Goal: Task Accomplishment & Management: Use online tool/utility

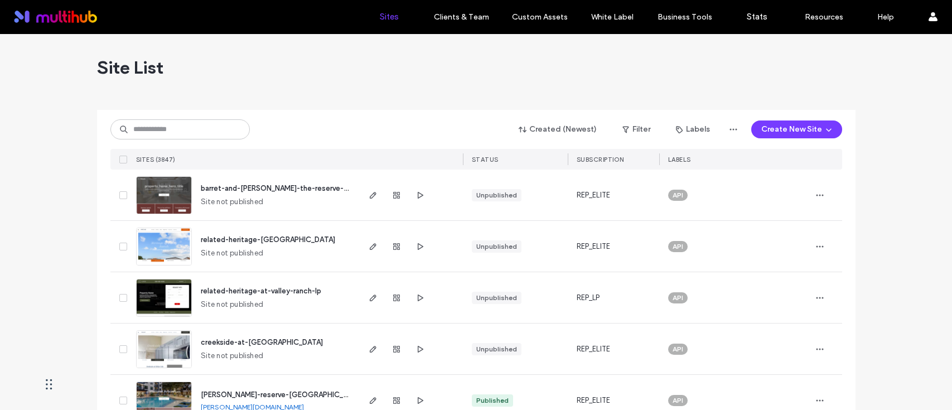
click at [189, 136] on input at bounding box center [179, 129] width 139 height 20
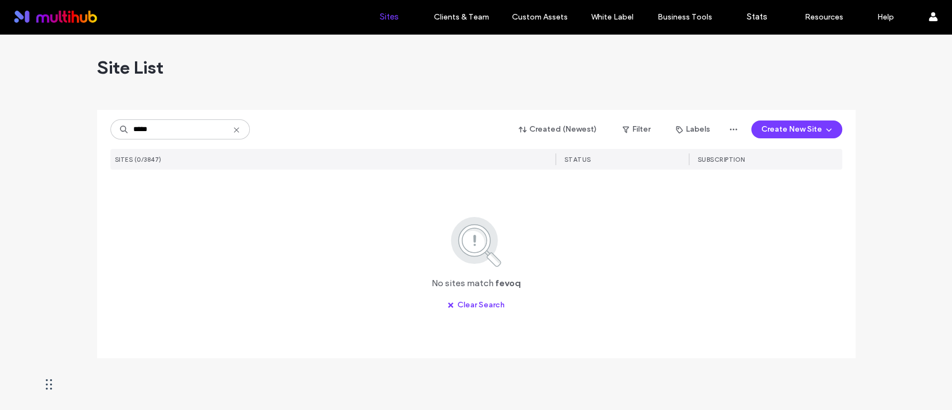
click at [136, 127] on input "*****" at bounding box center [179, 129] width 139 height 20
type input "****"
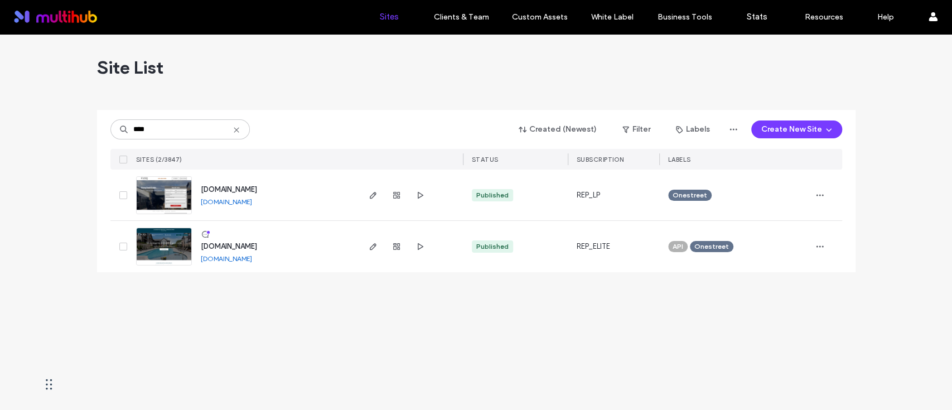
click at [267, 84] on div "Site List" at bounding box center [476, 67] width 759 height 67
drag, startPoint x: 259, startPoint y: 341, endPoint x: 272, endPoint y: 327, distance: 19.3
click at [259, 341] on div "Site List **** Created (Newest) Filter Labels Create New Site SITES (2/3847) ST…" at bounding box center [476, 222] width 952 height 376
click at [370, 245] on icon "button" at bounding box center [373, 246] width 9 height 9
click at [370, 246] on icon "button" at bounding box center [373, 246] width 9 height 9
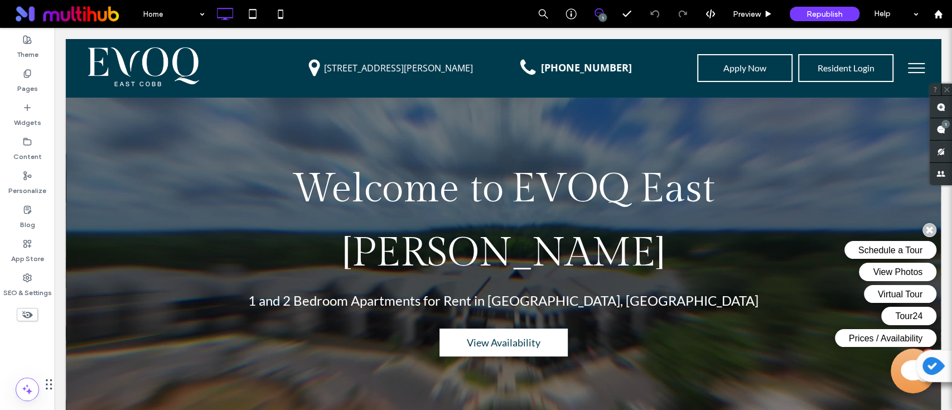
scroll to position [297, 0]
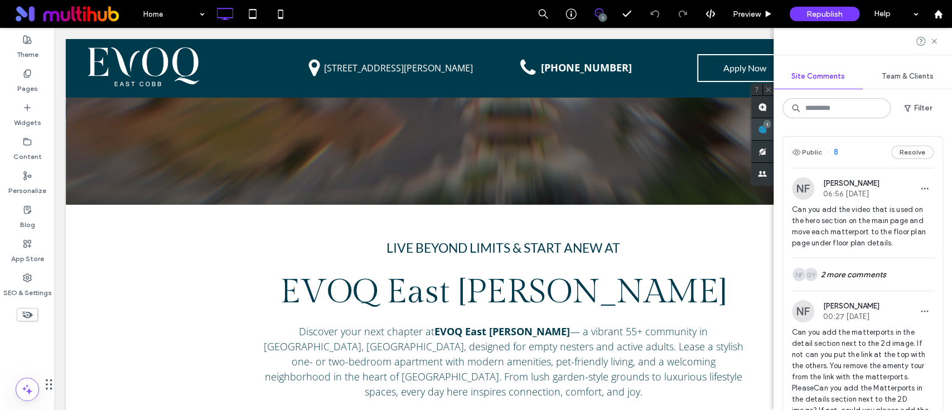
click at [767, 127] on use at bounding box center [762, 129] width 9 height 9
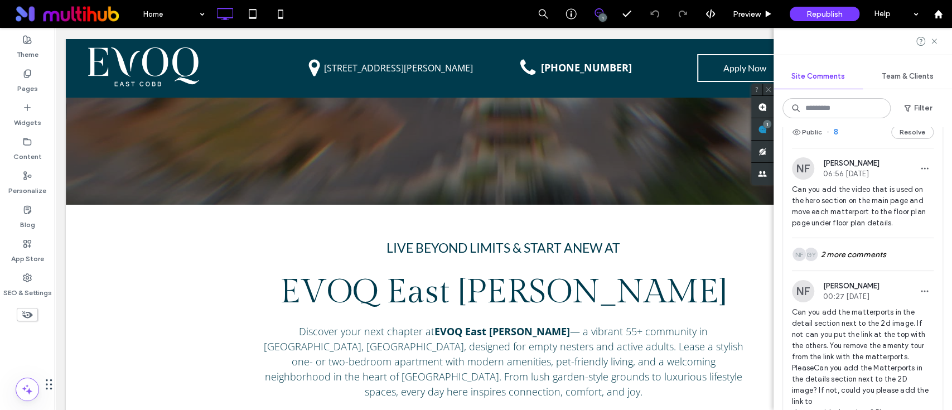
scroll to position [0, 0]
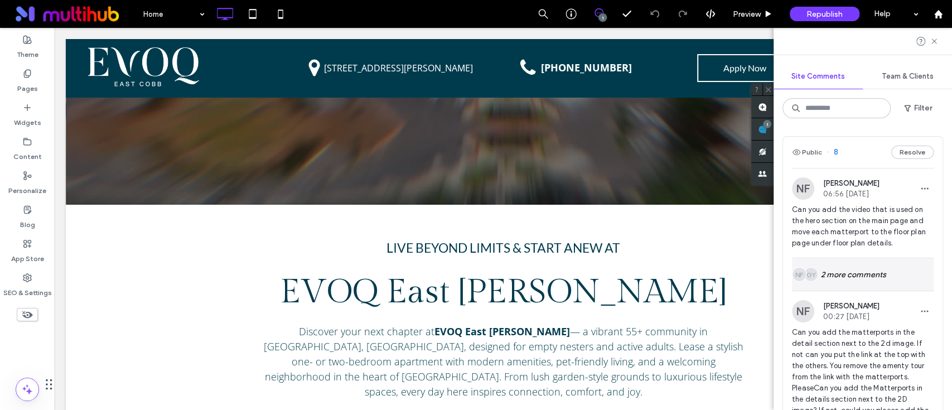
click at [844, 276] on div "GY NF 2 more comments" at bounding box center [863, 274] width 142 height 32
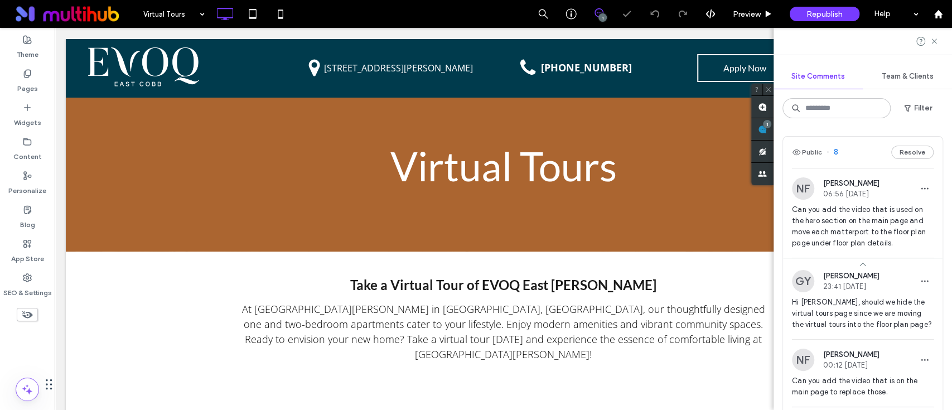
scroll to position [341, 0]
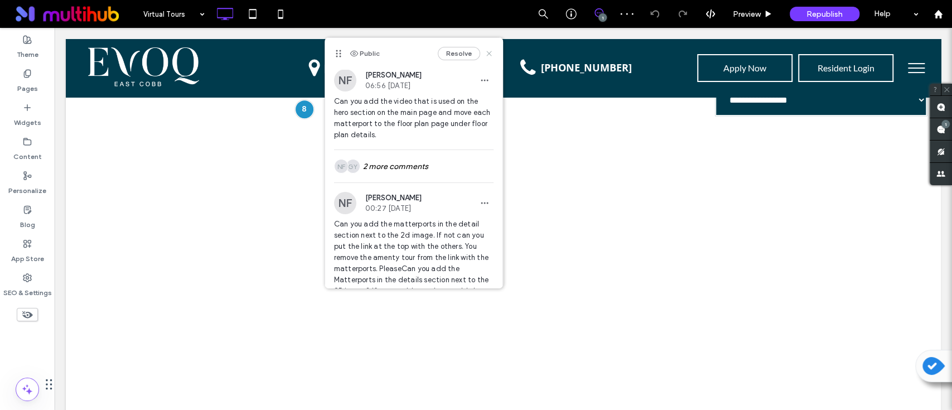
click at [485, 50] on icon at bounding box center [489, 53] width 9 height 9
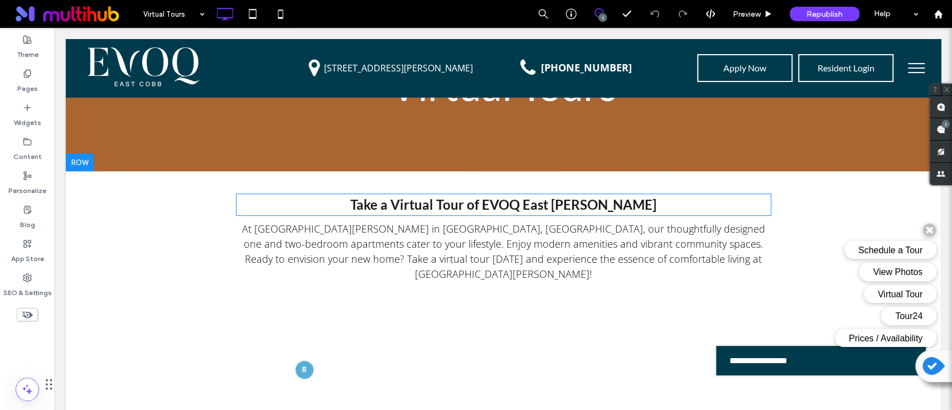
scroll to position [0, 0]
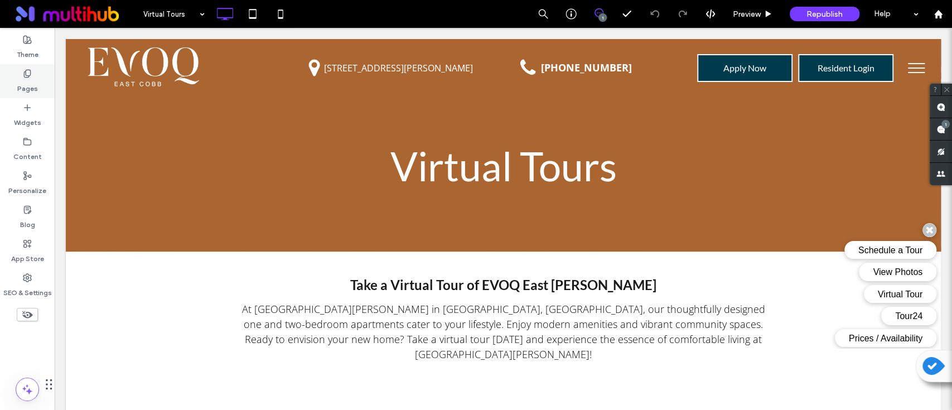
click at [39, 82] on div "Pages" at bounding box center [27, 81] width 55 height 34
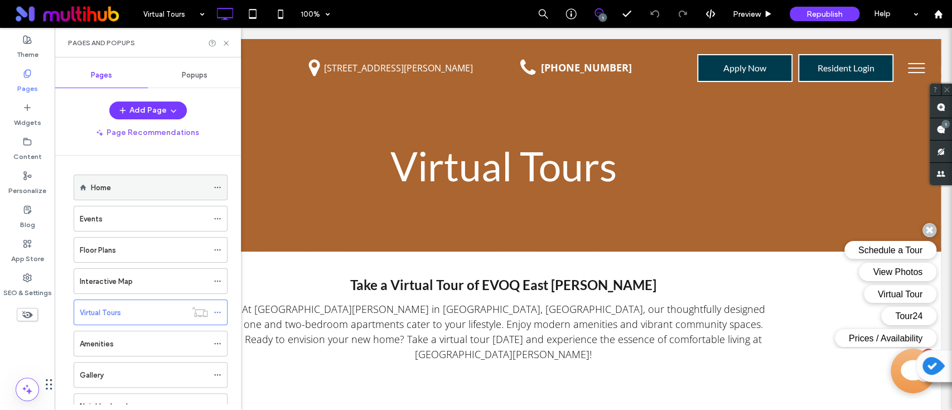
click at [135, 184] on div "Home" at bounding box center [149, 188] width 117 height 12
click at [225, 44] on use at bounding box center [226, 43] width 4 height 4
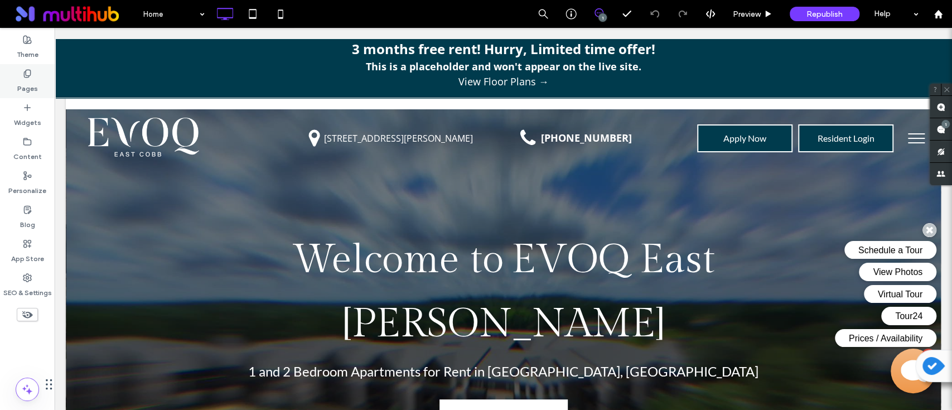
click at [25, 86] on label "Pages" at bounding box center [27, 86] width 21 height 16
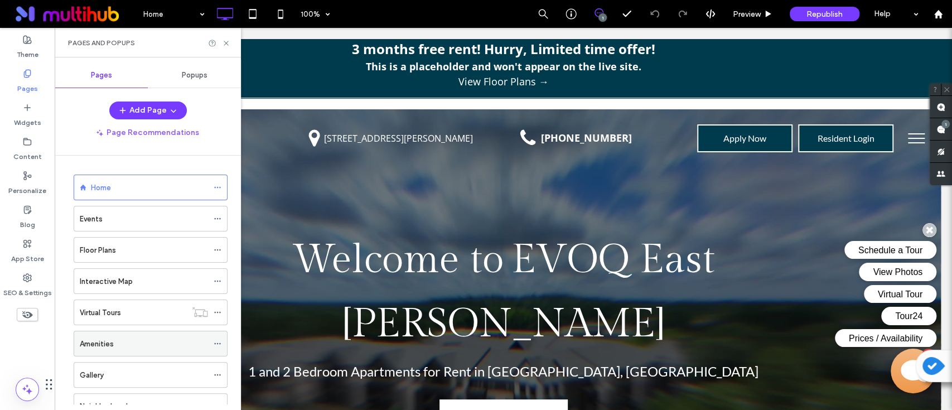
click at [113, 346] on label "Amenities" at bounding box center [97, 344] width 34 height 20
click at [224, 44] on div at bounding box center [476, 205] width 952 height 410
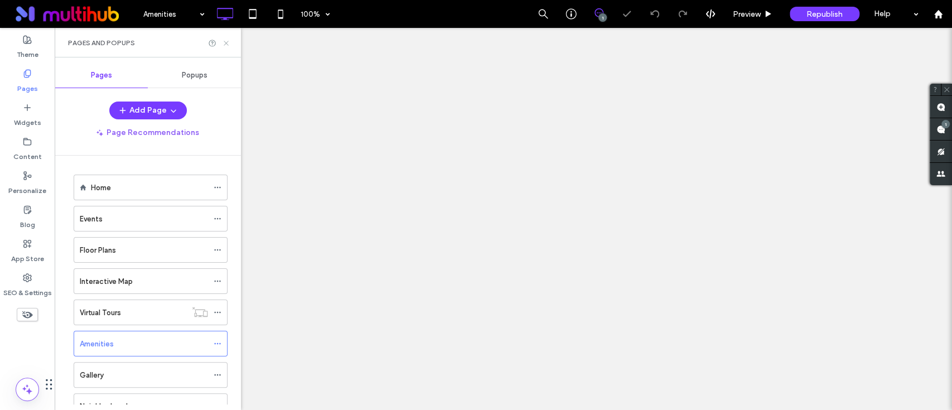
click at [226, 41] on icon at bounding box center [226, 43] width 8 height 8
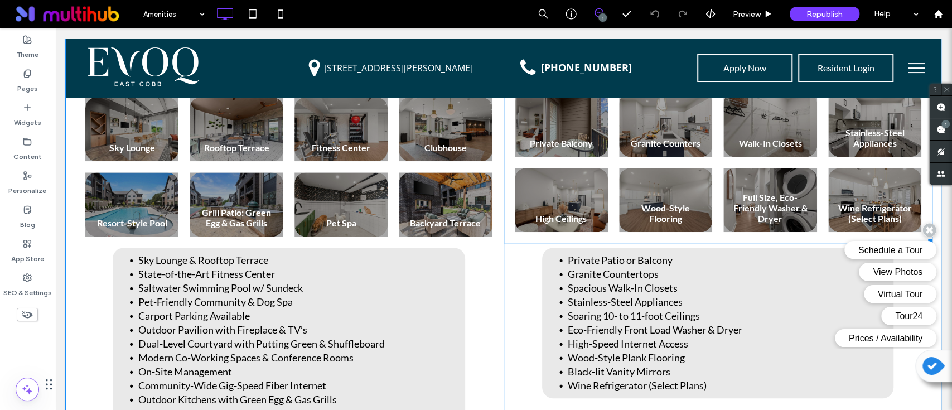
scroll to position [372, 0]
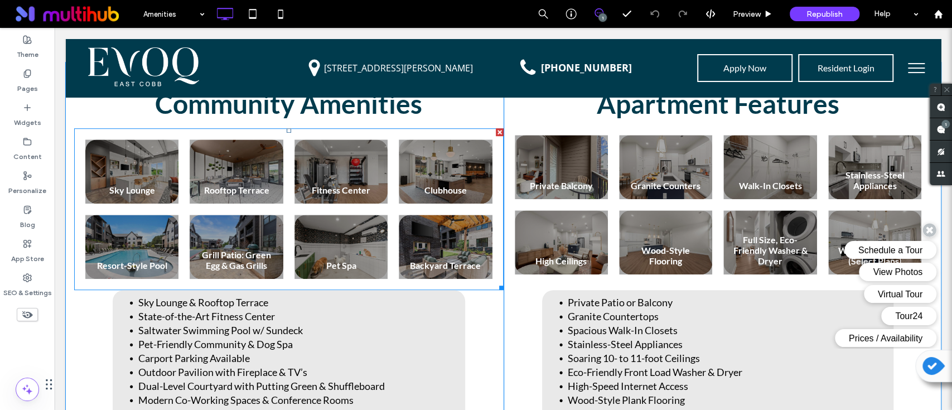
click at [415, 248] on link at bounding box center [445, 247] width 99 height 68
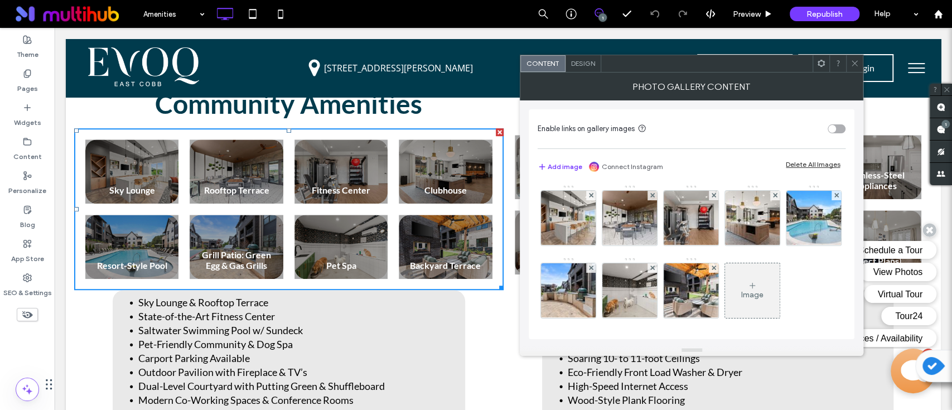
scroll to position [0, 0]
click at [857, 69] on span at bounding box center [855, 63] width 8 height 17
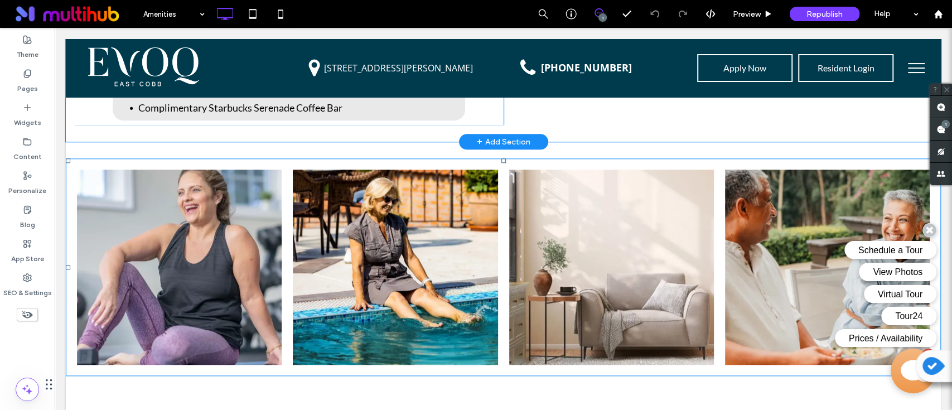
scroll to position [818, 0]
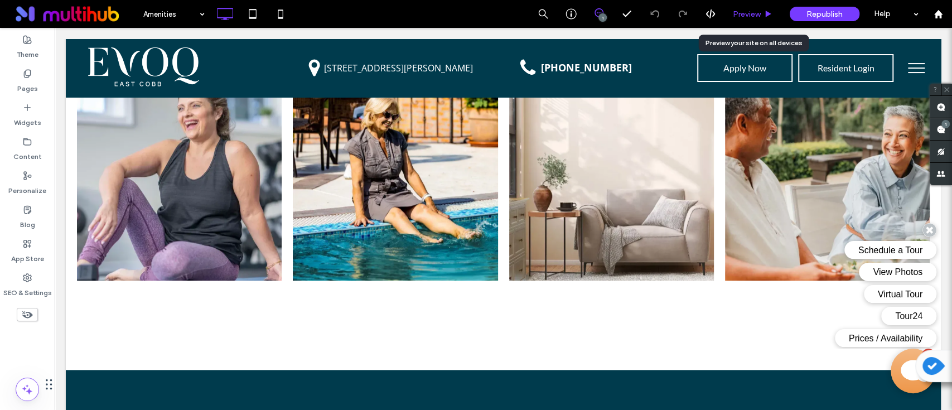
click at [760, 16] on span "Preview" at bounding box center [747, 13] width 28 height 9
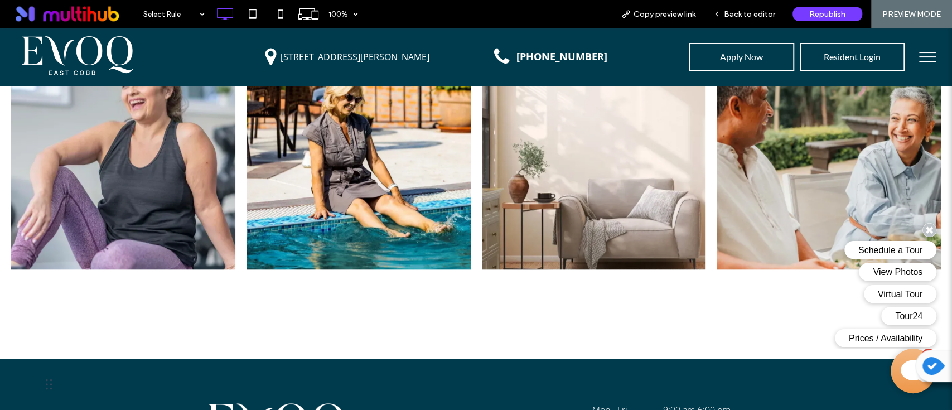
click at [183, 189] on link at bounding box center [123, 172] width 238 height 207
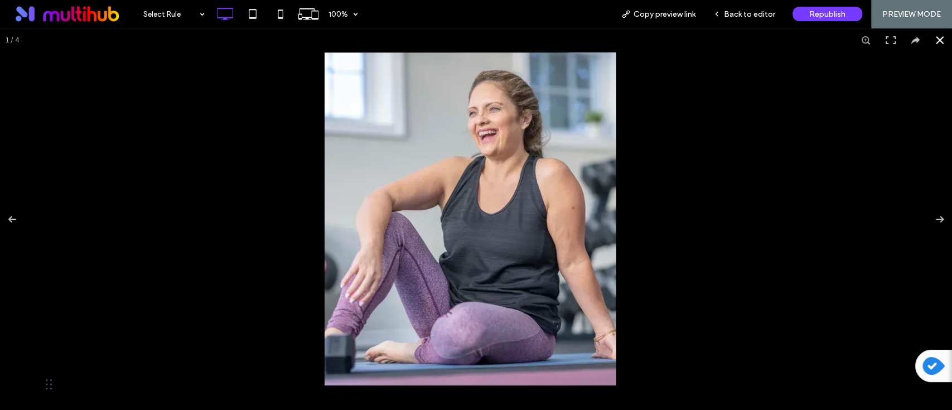
click at [928, 42] on button at bounding box center [940, 40] width 25 height 25
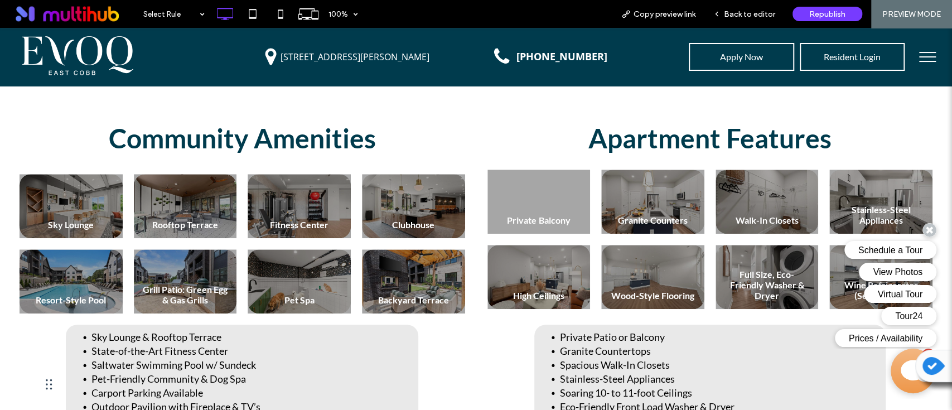
scroll to position [324, 0]
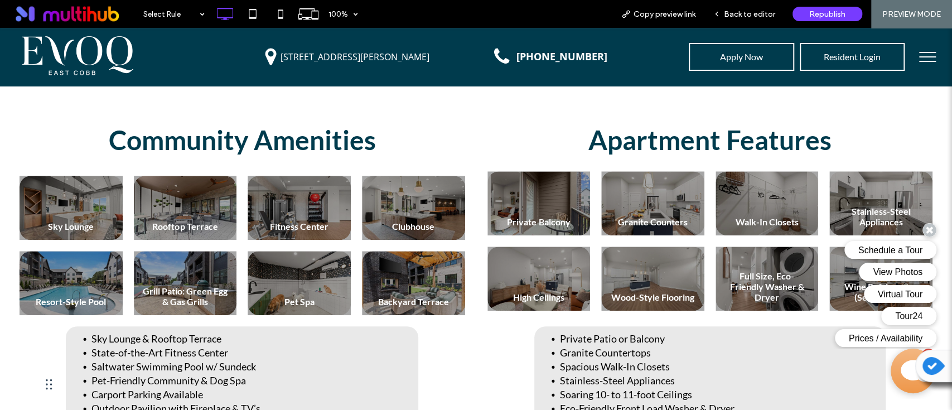
click at [93, 211] on link at bounding box center [70, 208] width 109 height 68
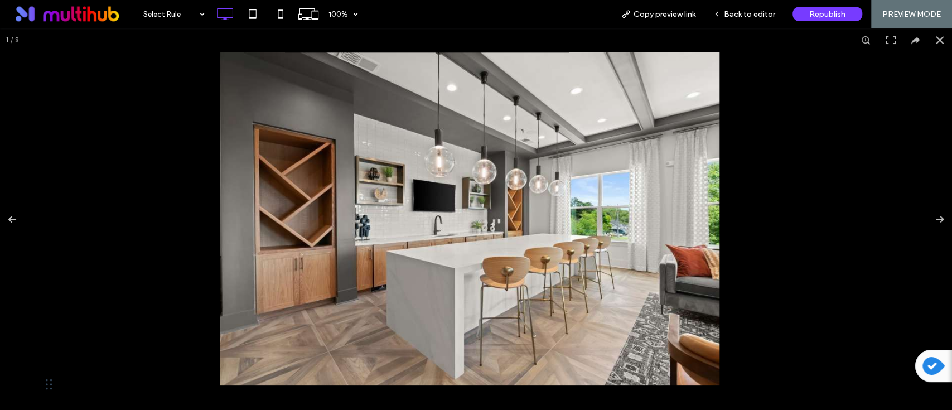
click at [928, 42] on button at bounding box center [940, 40] width 25 height 25
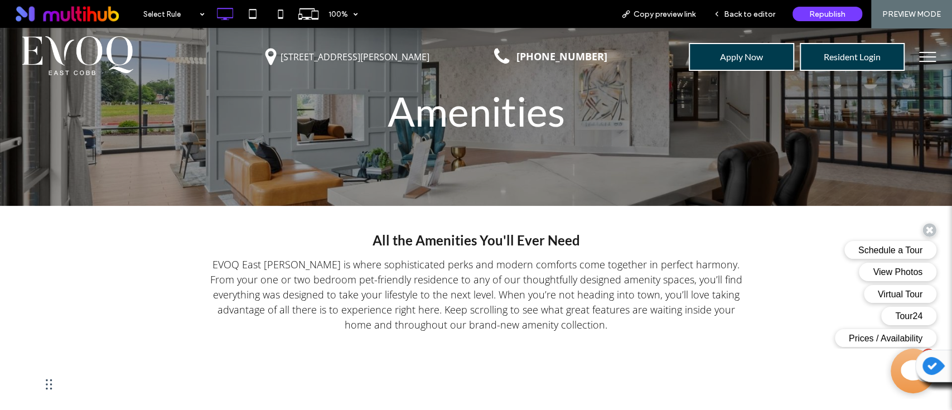
scroll to position [0, 0]
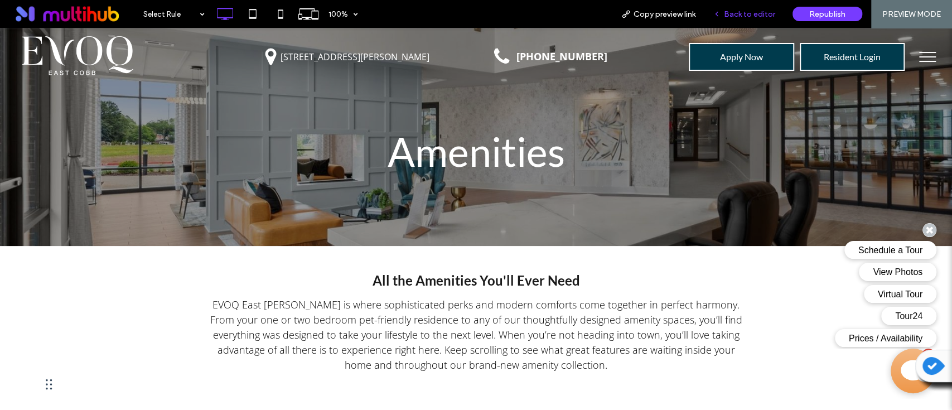
click at [743, 15] on span "Back to editor" at bounding box center [749, 13] width 51 height 9
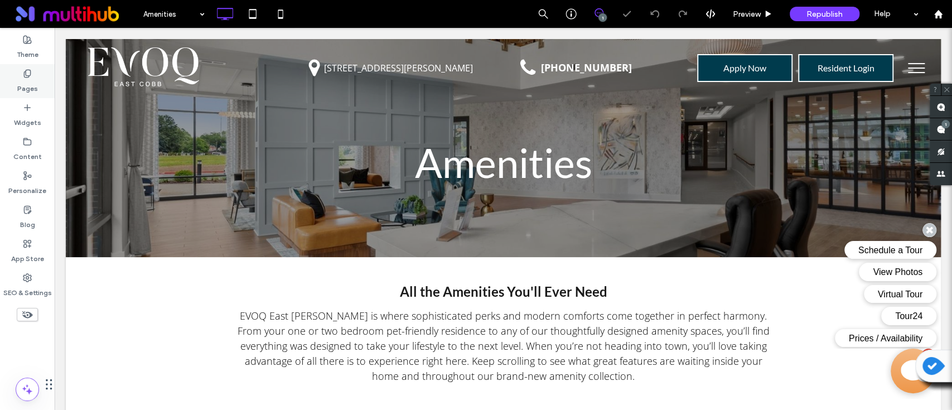
click at [35, 73] on div "Pages" at bounding box center [27, 81] width 55 height 34
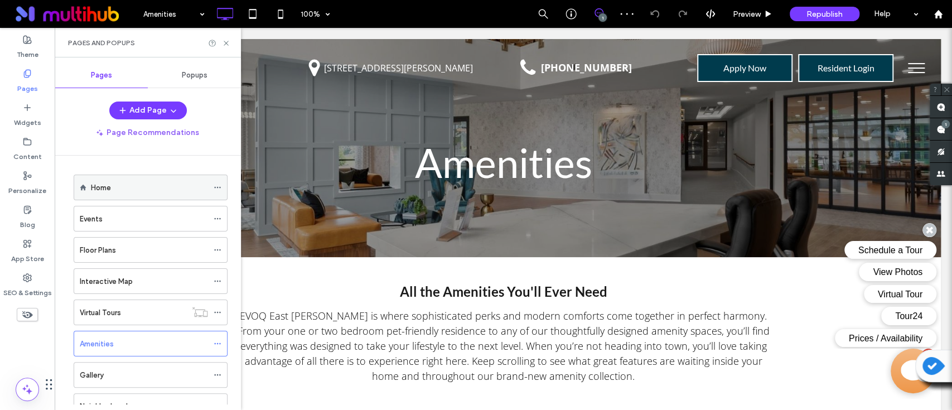
click at [145, 181] on div "Home" at bounding box center [149, 187] width 117 height 25
click at [227, 46] on icon at bounding box center [226, 43] width 8 height 8
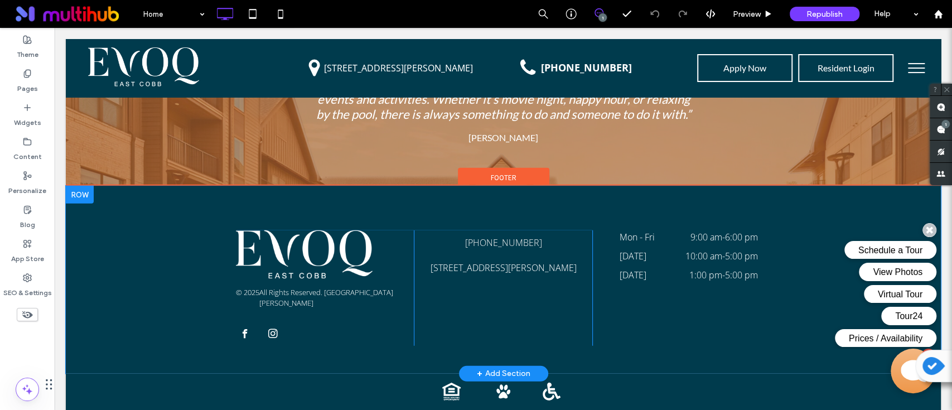
scroll to position [1943, 0]
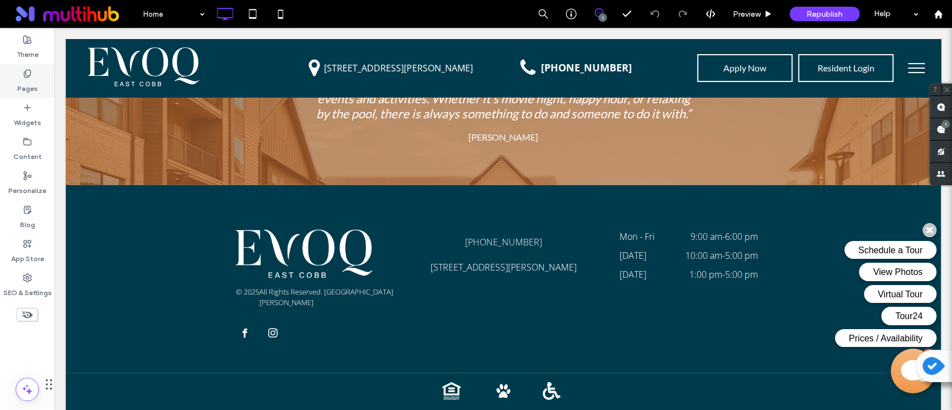
click at [26, 78] on label "Pages" at bounding box center [27, 86] width 21 height 16
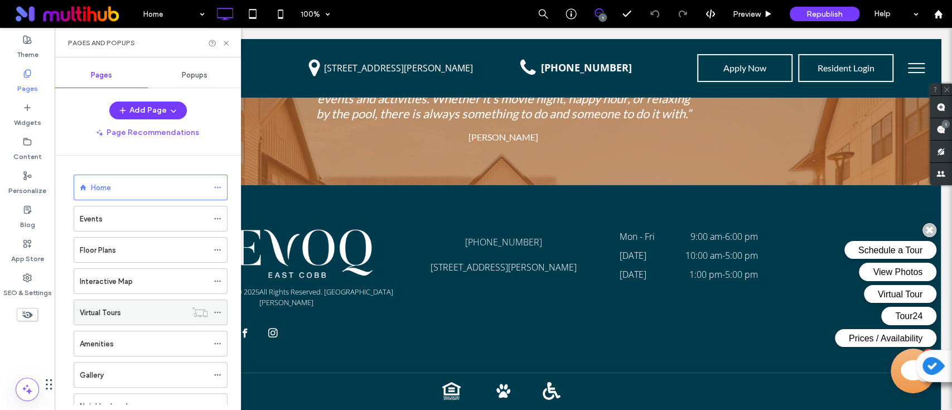
click at [108, 310] on label "Virtual Tours" at bounding box center [100, 313] width 41 height 20
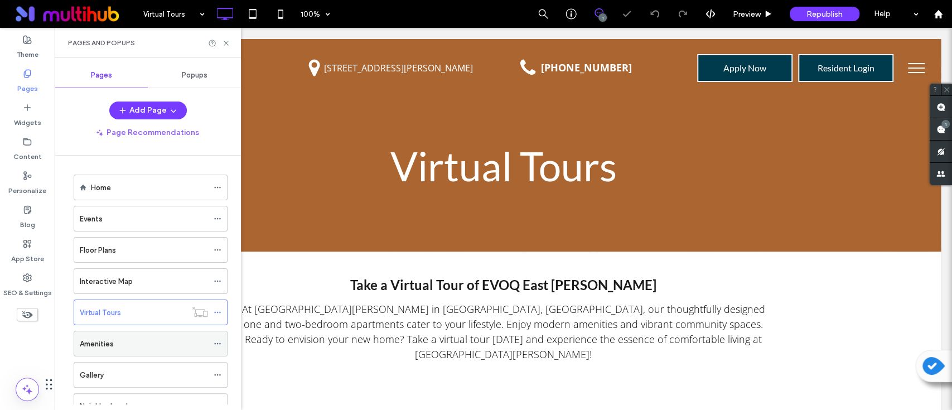
click at [111, 341] on label "Amenities" at bounding box center [97, 344] width 34 height 20
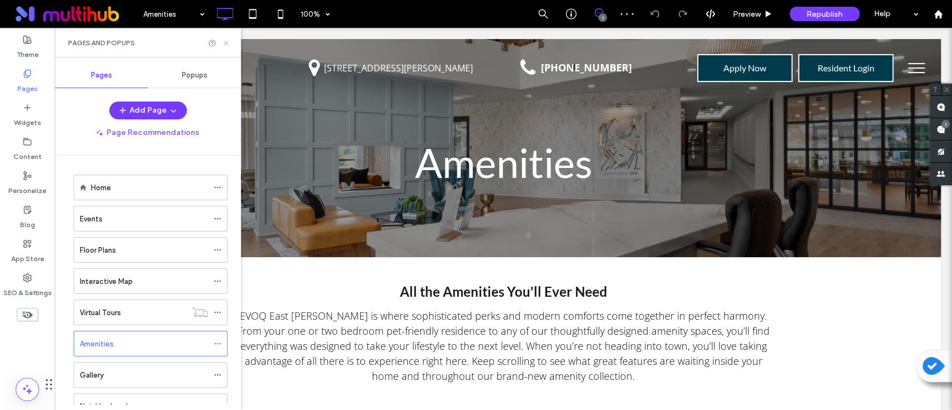
click at [228, 42] on icon at bounding box center [226, 43] width 8 height 8
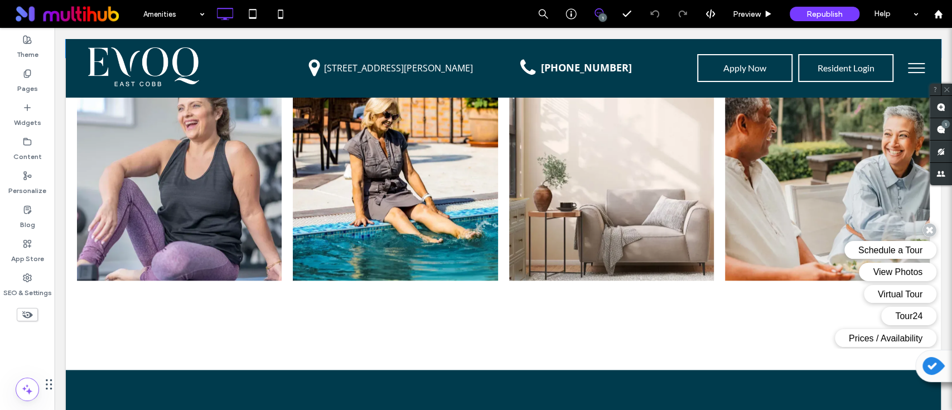
scroll to position [744, 0]
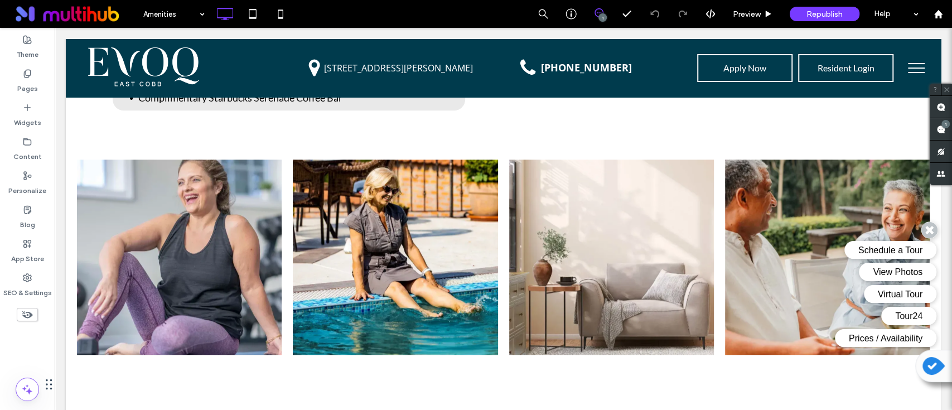
click at [932, 229] on icon at bounding box center [930, 230] width 16 height 16
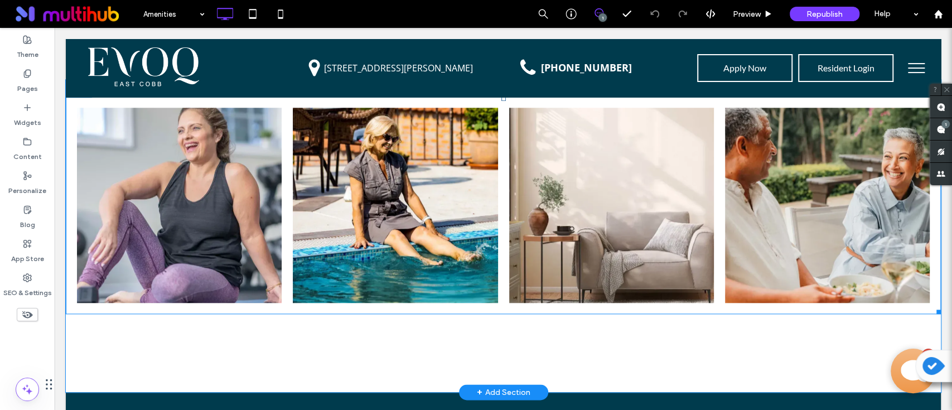
scroll to position [818, 0]
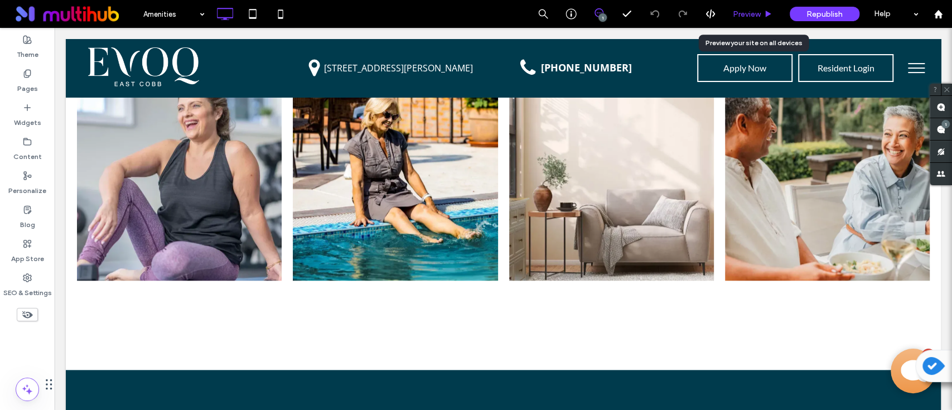
click at [773, 10] on div "Preview" at bounding box center [753, 13] width 56 height 9
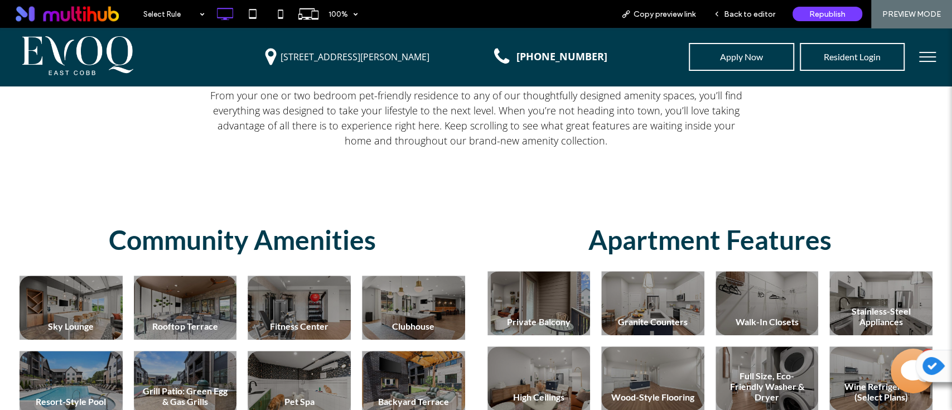
scroll to position [223, 0]
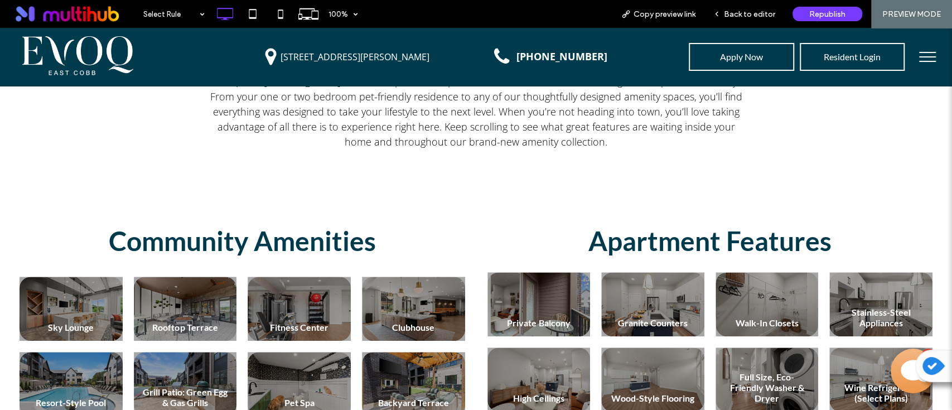
click at [312, 322] on link at bounding box center [299, 309] width 109 height 68
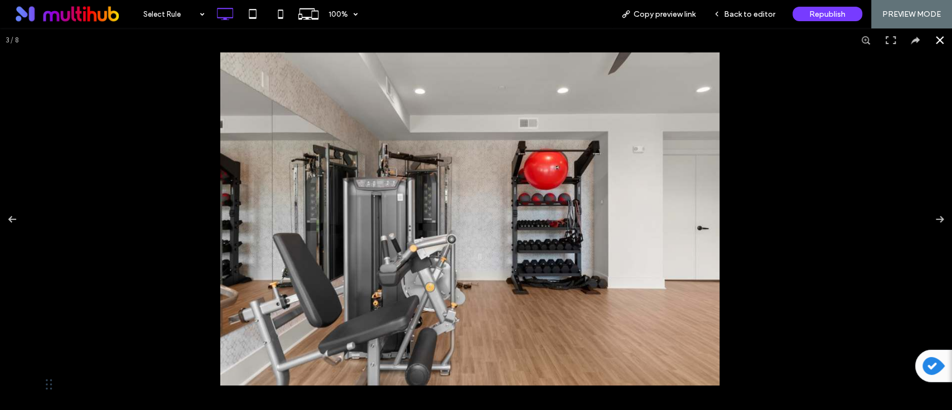
click at [928, 39] on button at bounding box center [940, 40] width 25 height 25
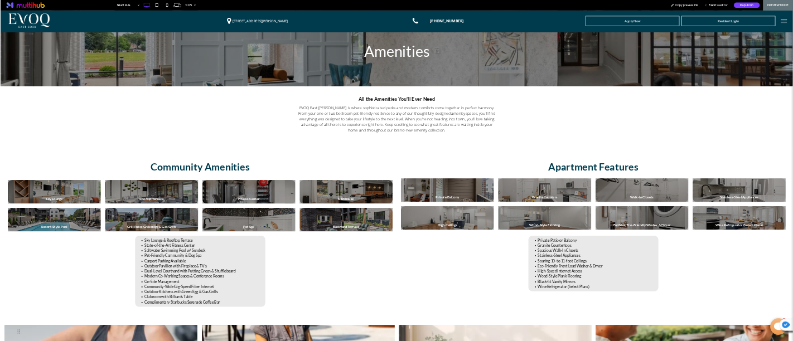
scroll to position [0, 0]
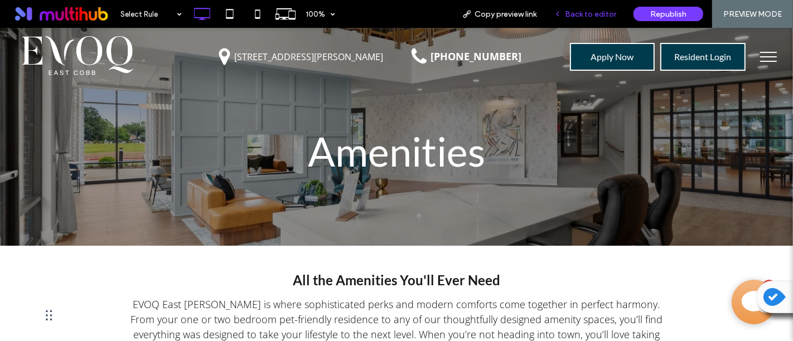
click at [592, 15] on span "Back to editor" at bounding box center [590, 13] width 51 height 9
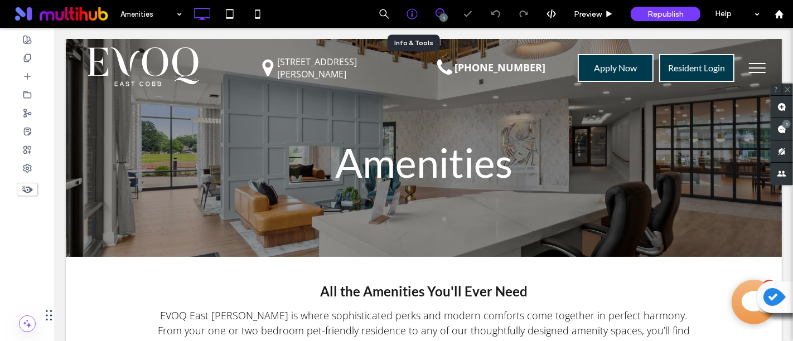
click at [408, 15] on icon at bounding box center [412, 13] width 11 height 11
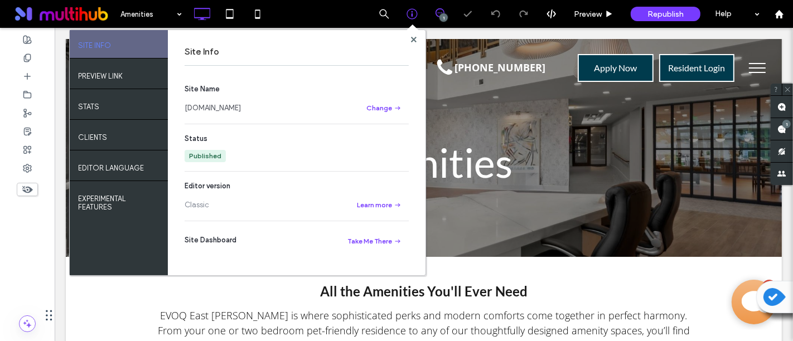
click at [240, 108] on link "www.evoqeastcobb.com" at bounding box center [213, 108] width 56 height 11
click at [412, 39] on icon at bounding box center [414, 40] width 6 height 6
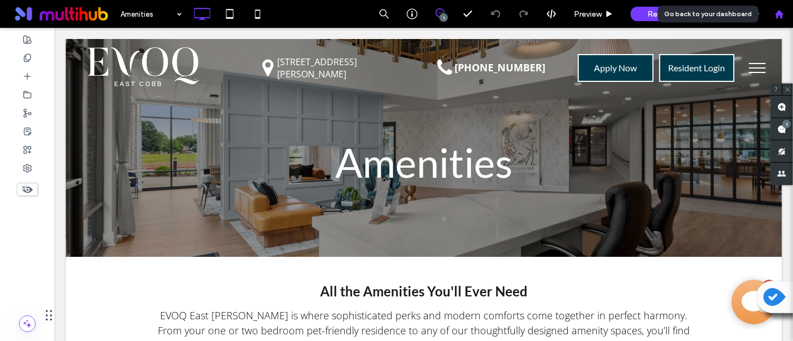
click at [789, 13] on div at bounding box center [779, 13] width 27 height 9
